Goal: Transaction & Acquisition: Purchase product/service

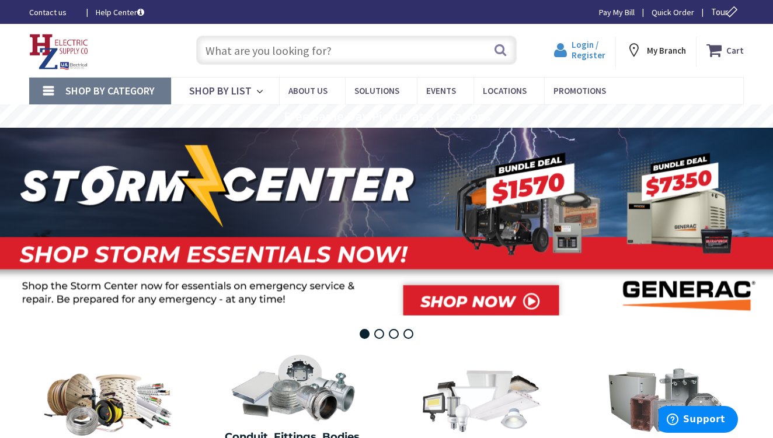
click at [567, 49] on icon at bounding box center [563, 50] width 18 height 21
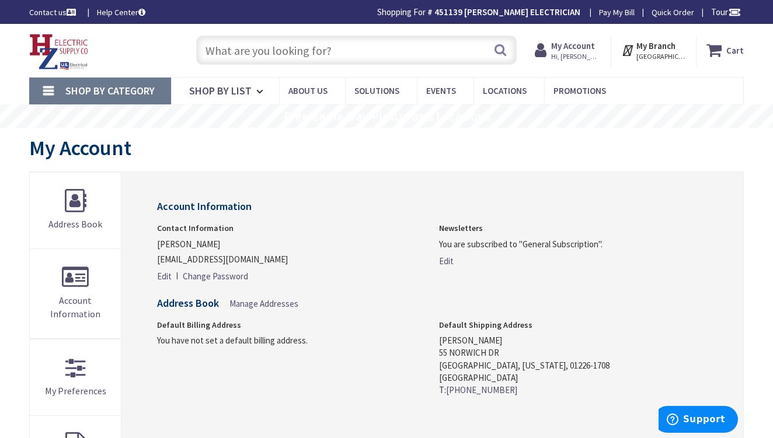
click at [292, 57] on input "text" at bounding box center [356, 50] width 320 height 29
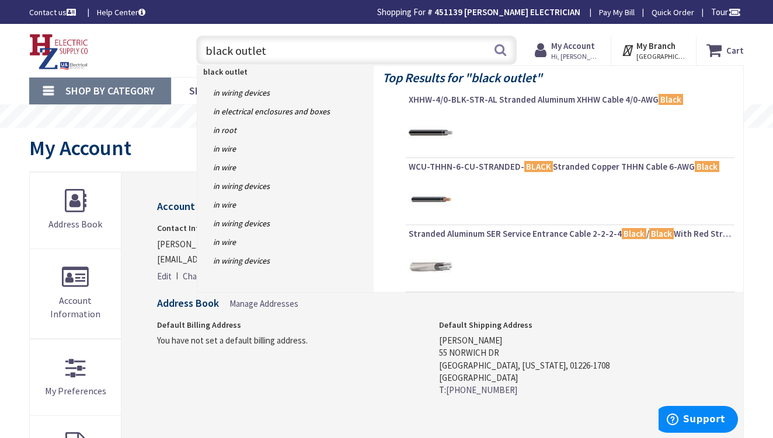
type input "black outlet\"
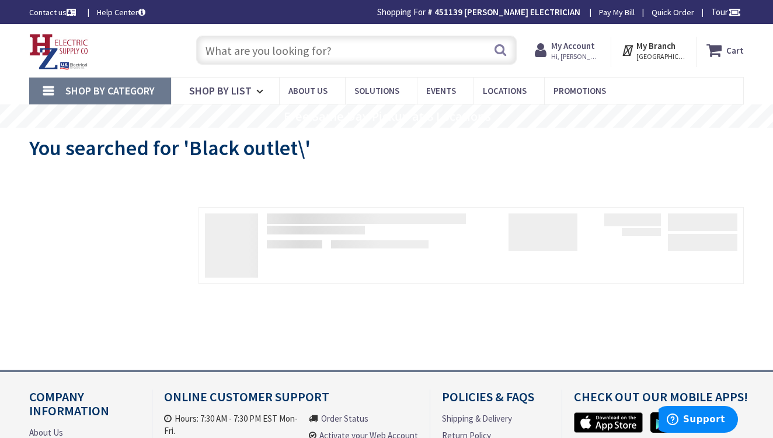
click at [327, 54] on input "text" at bounding box center [356, 50] width 320 height 29
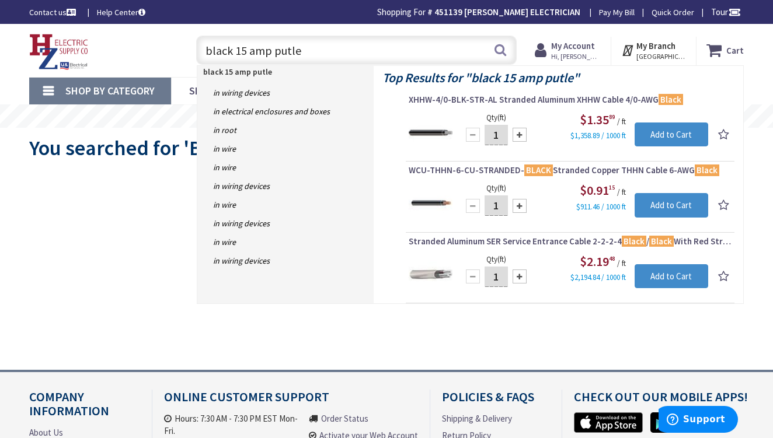
type input "black 15 amp putlet"
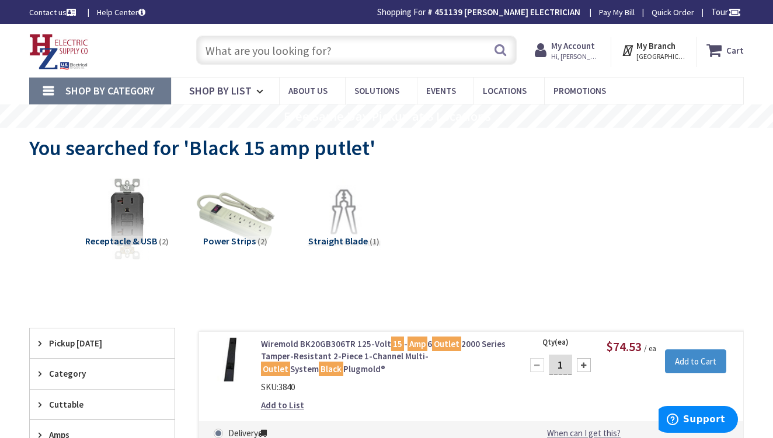
click at [290, 55] on input "text" at bounding box center [356, 50] width 320 height 29
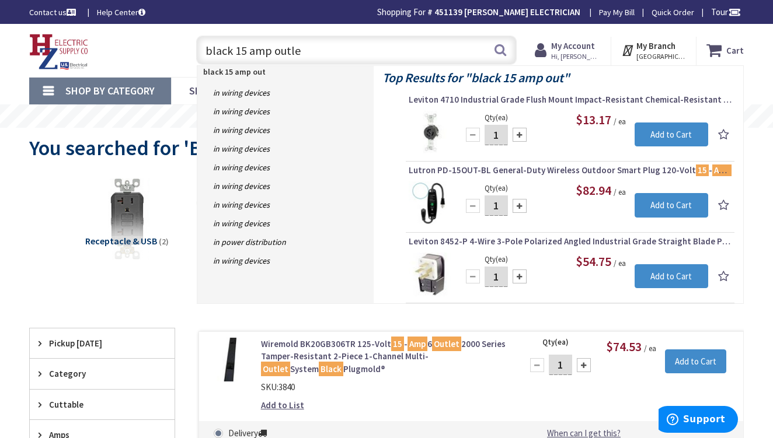
type input "black 15 amp outlet"
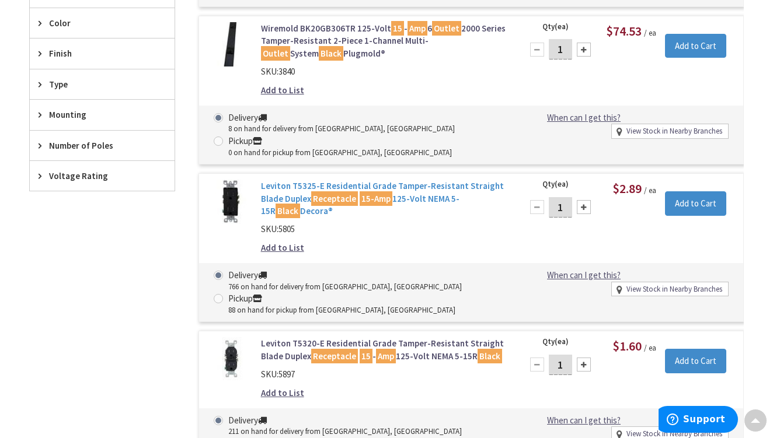
scroll to position [582, 0]
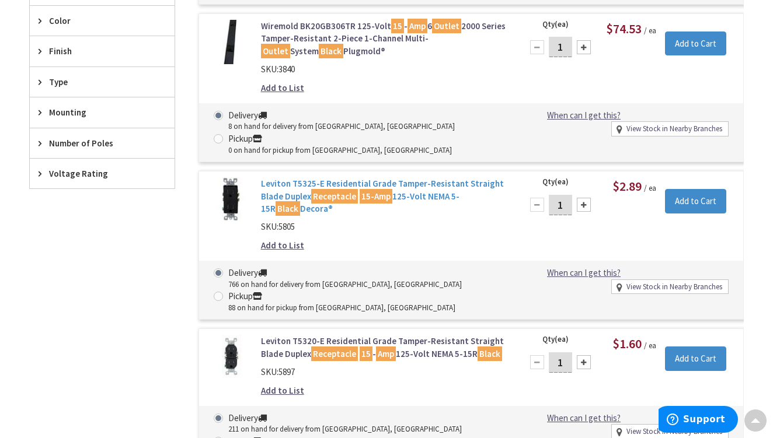
click at [411, 177] on link "Leviton T5325-E Residential Grade Tamper-Resistant Straight Blade Duplex Recept…" at bounding box center [384, 195] width 247 height 37
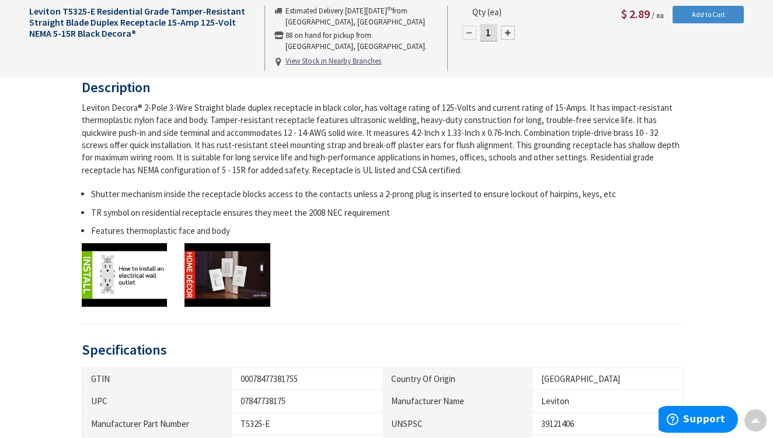
scroll to position [445, 0]
click at [343, 248] on div at bounding box center [382, 275] width 619 height 64
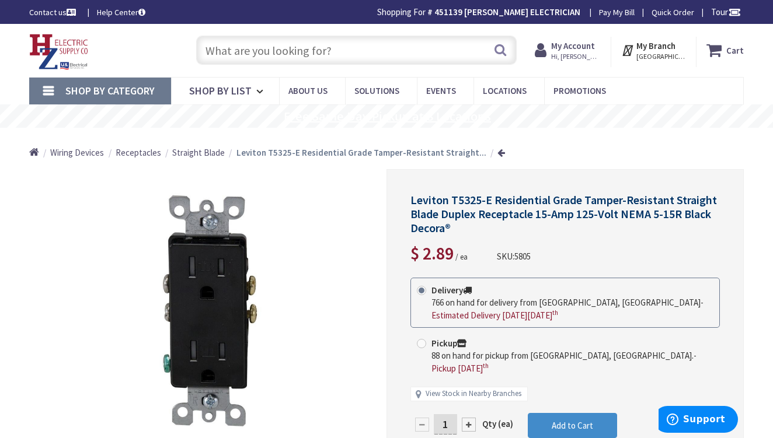
scroll to position [0, 0]
click at [231, 52] on input "text" at bounding box center [356, 50] width 320 height 29
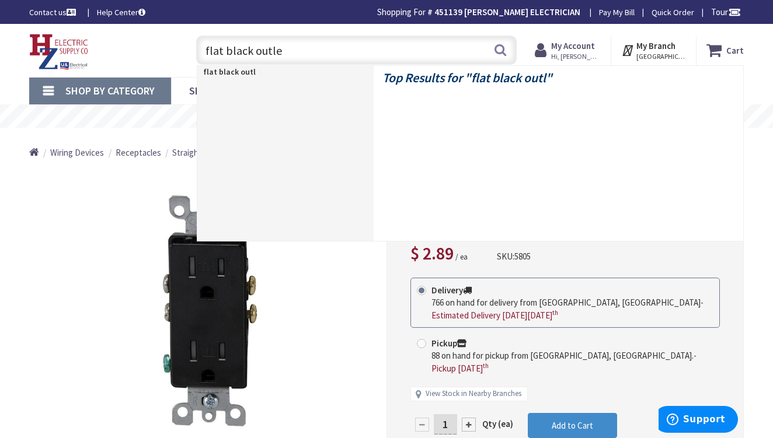
type input "flat black outlet"
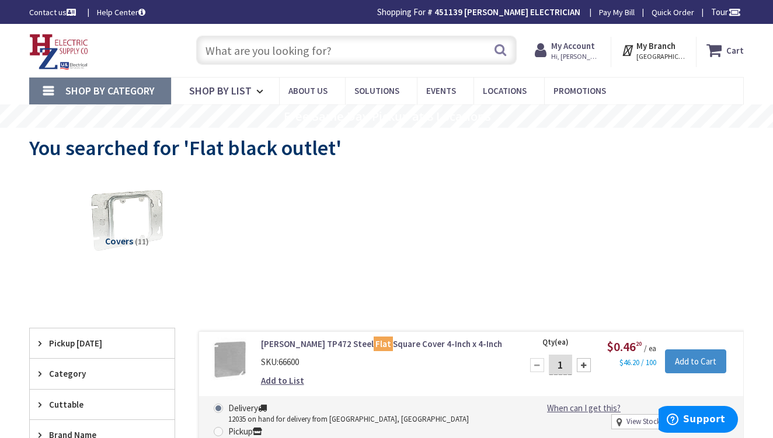
click at [291, 61] on input "text" at bounding box center [356, 50] width 320 height 29
